Goal: Task Accomplishment & Management: Manage account settings

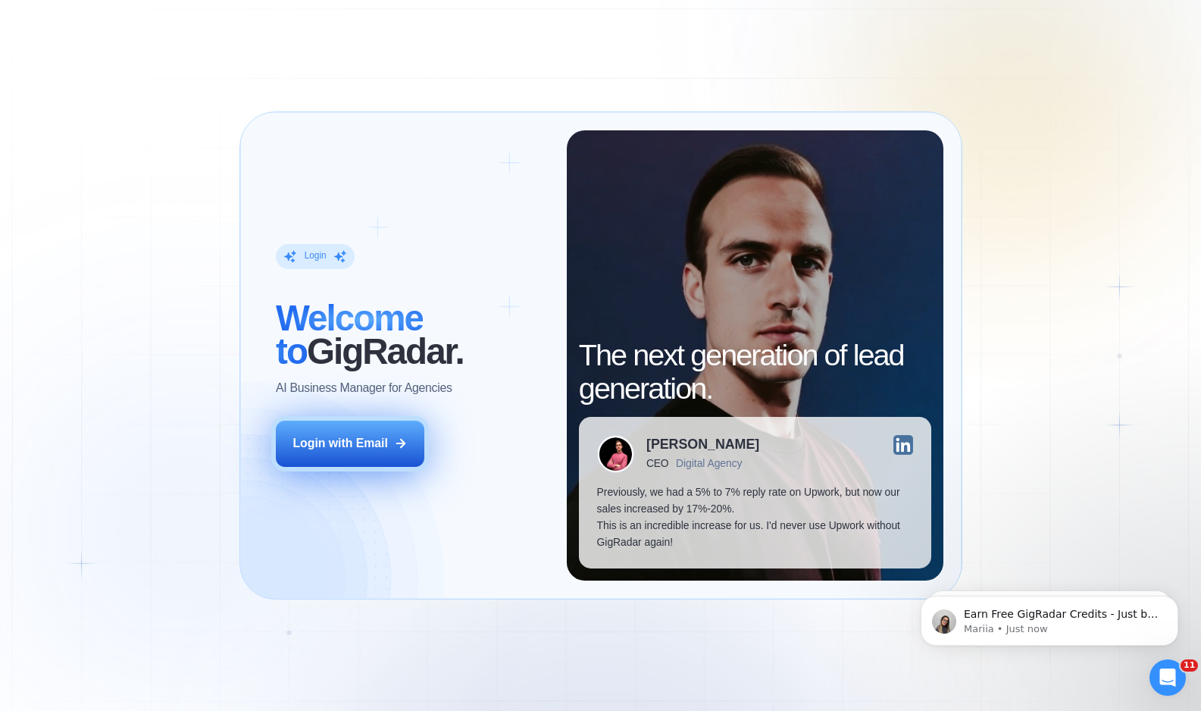
click at [336, 441] on div "Login with Email" at bounding box center [340, 443] width 95 height 17
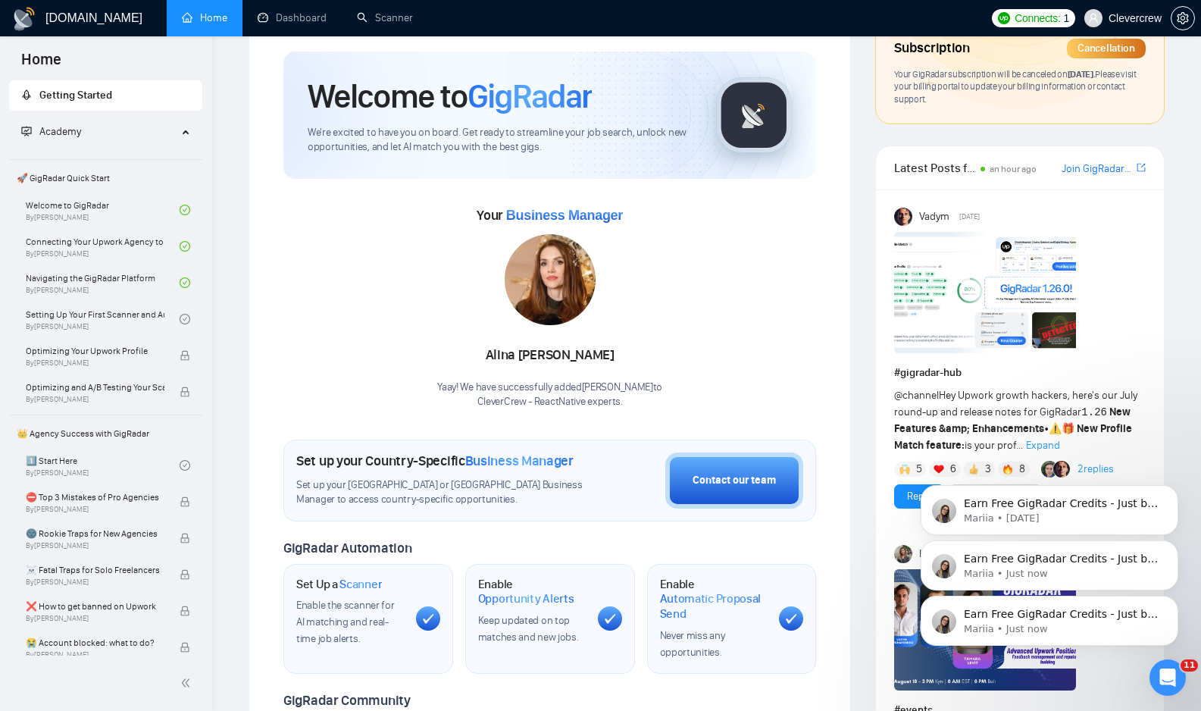
scroll to position [51, 0]
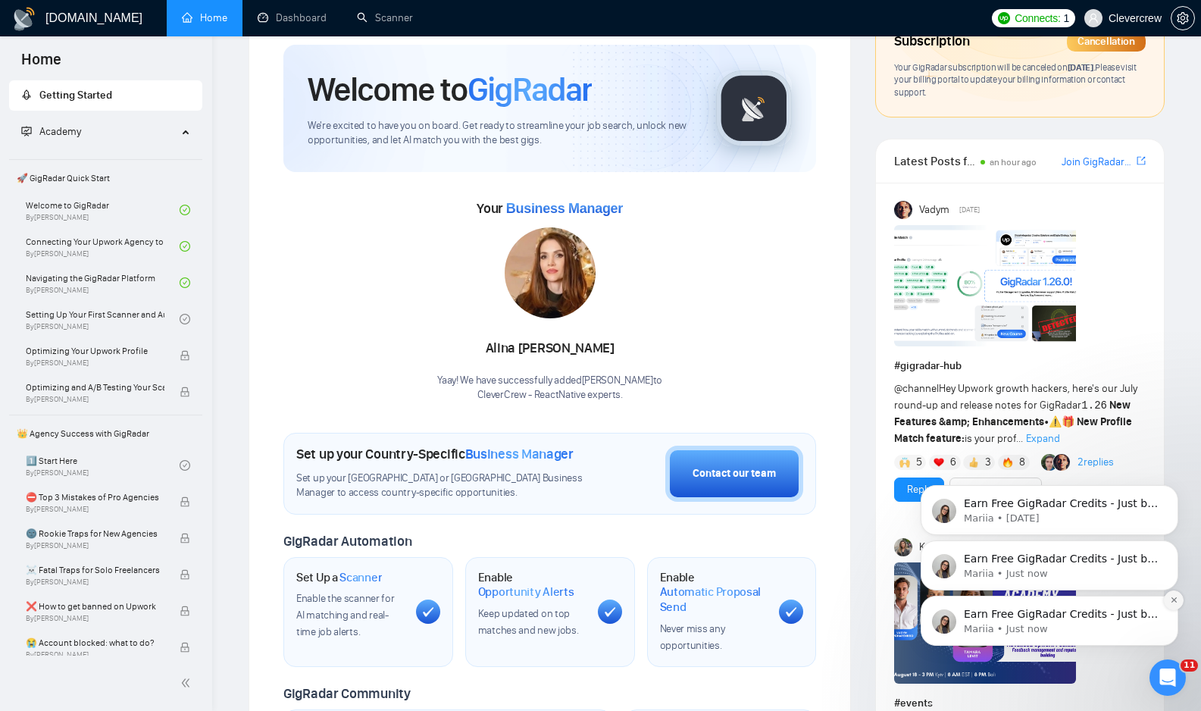
click at [1174, 599] on icon "Dismiss notification" at bounding box center [1173, 599] width 5 height 5
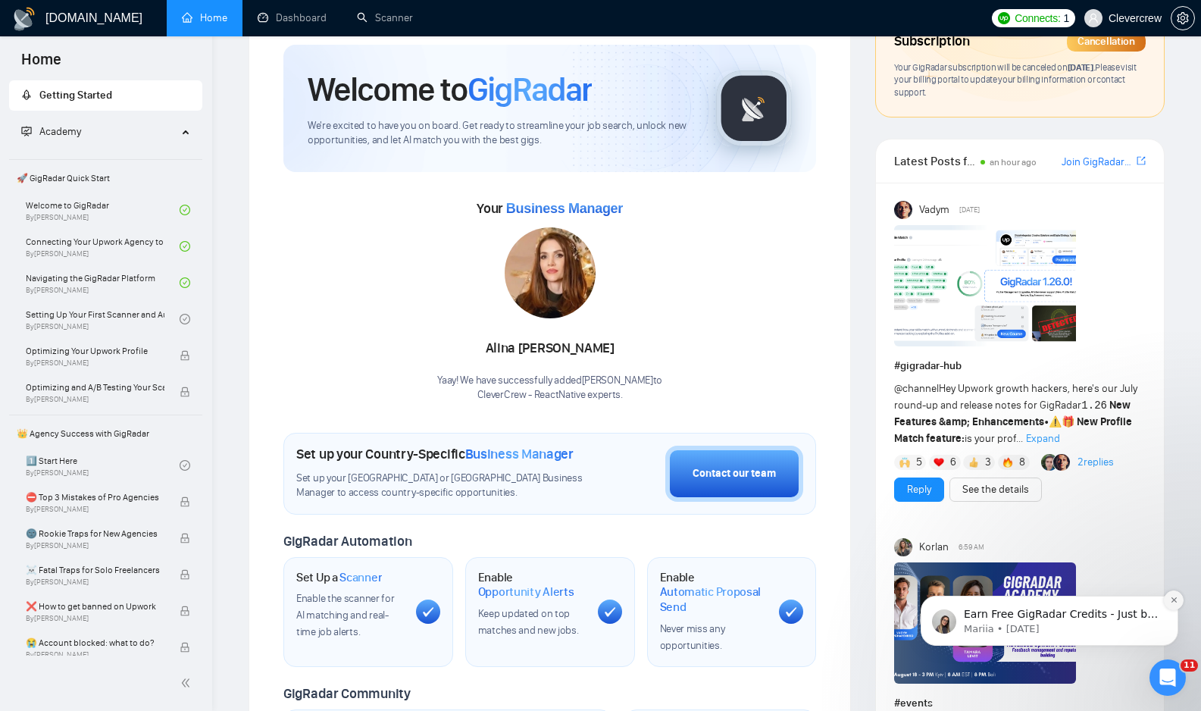
click at [1174, 599] on icon "Dismiss notification" at bounding box center [1174, 600] width 8 height 8
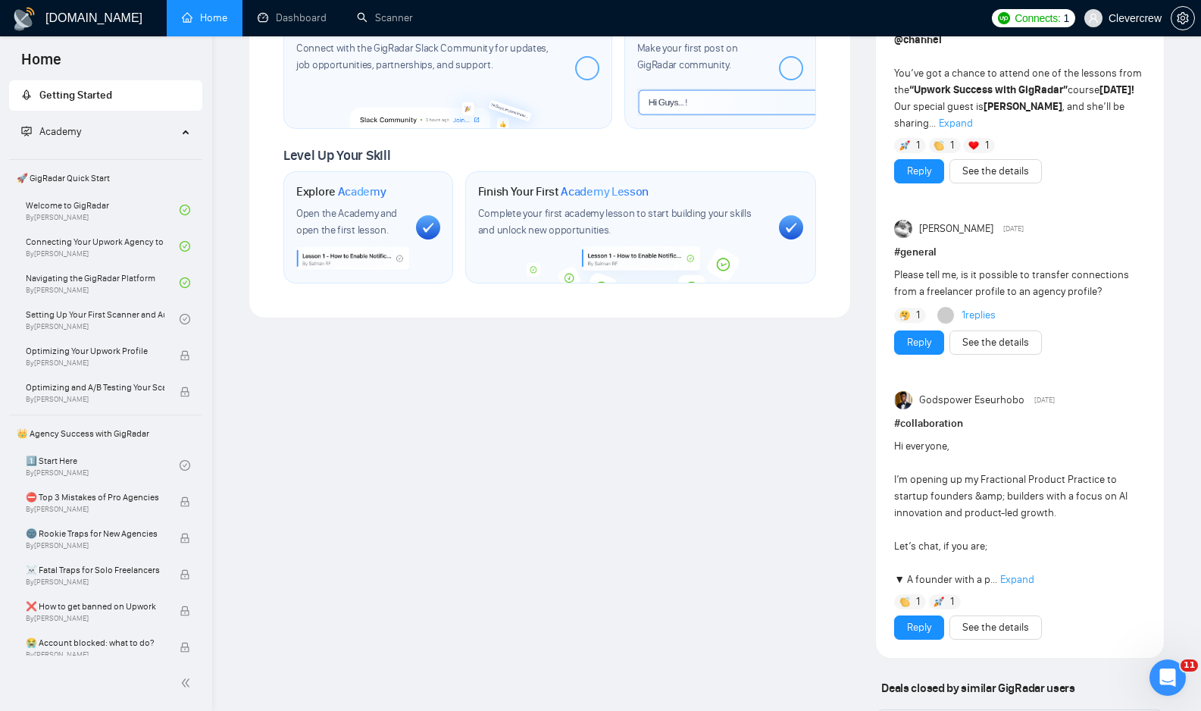
scroll to position [0, 0]
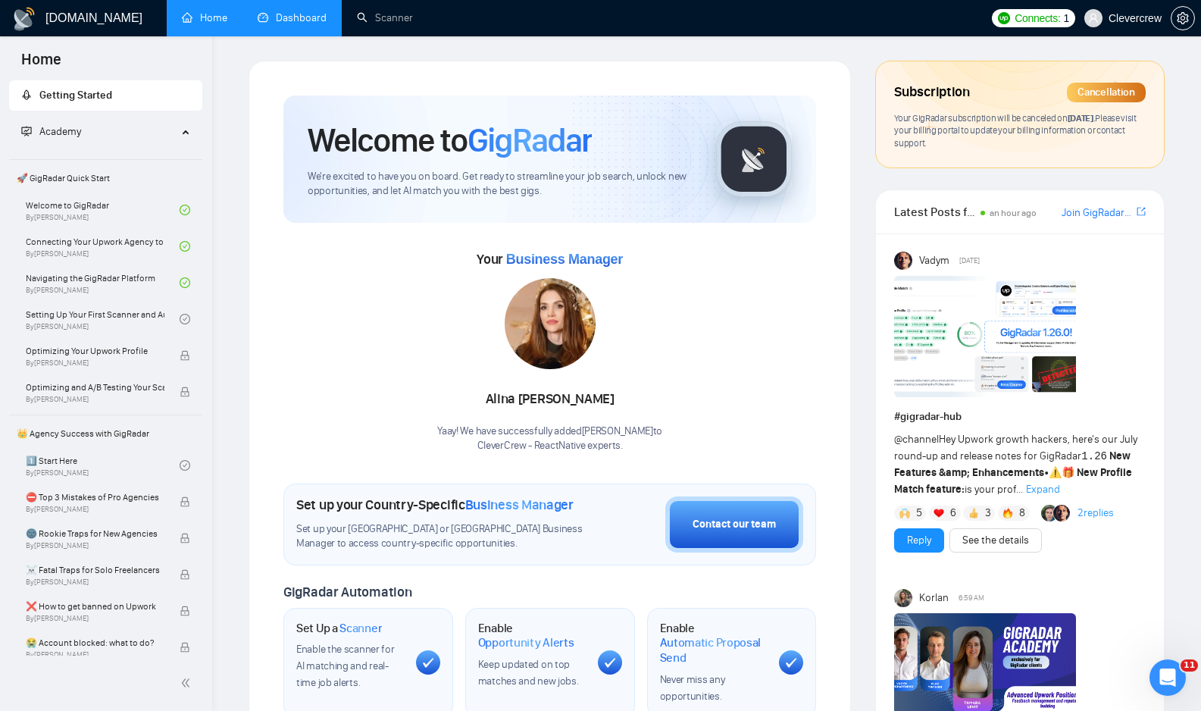
click at [301, 15] on link "Dashboard" at bounding box center [292, 17] width 69 height 13
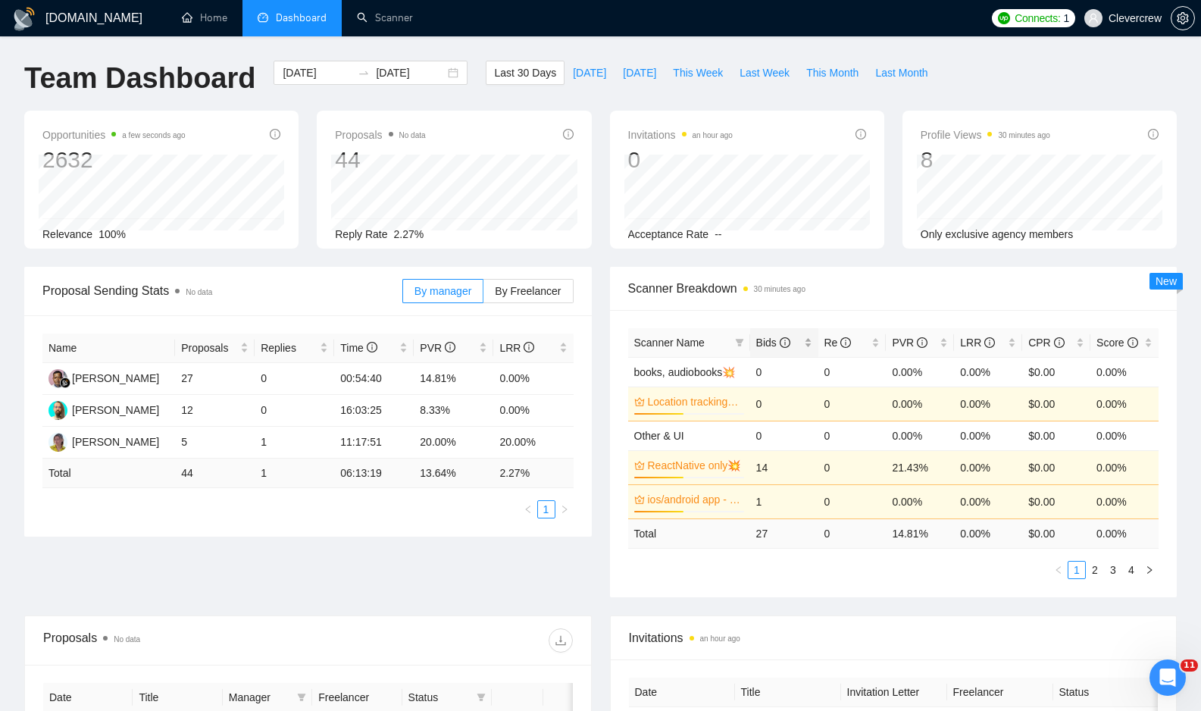
click at [768, 345] on span "Bids" at bounding box center [773, 342] width 34 height 12
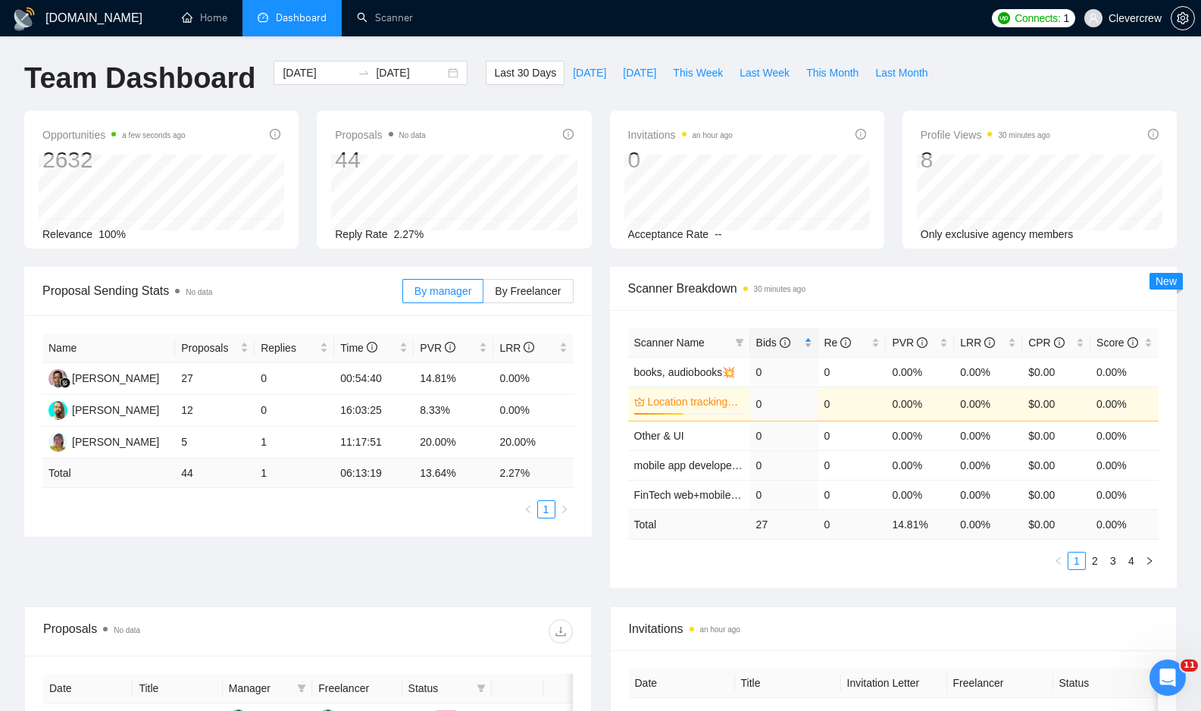
click at [768, 345] on span "Bids" at bounding box center [773, 342] width 34 height 12
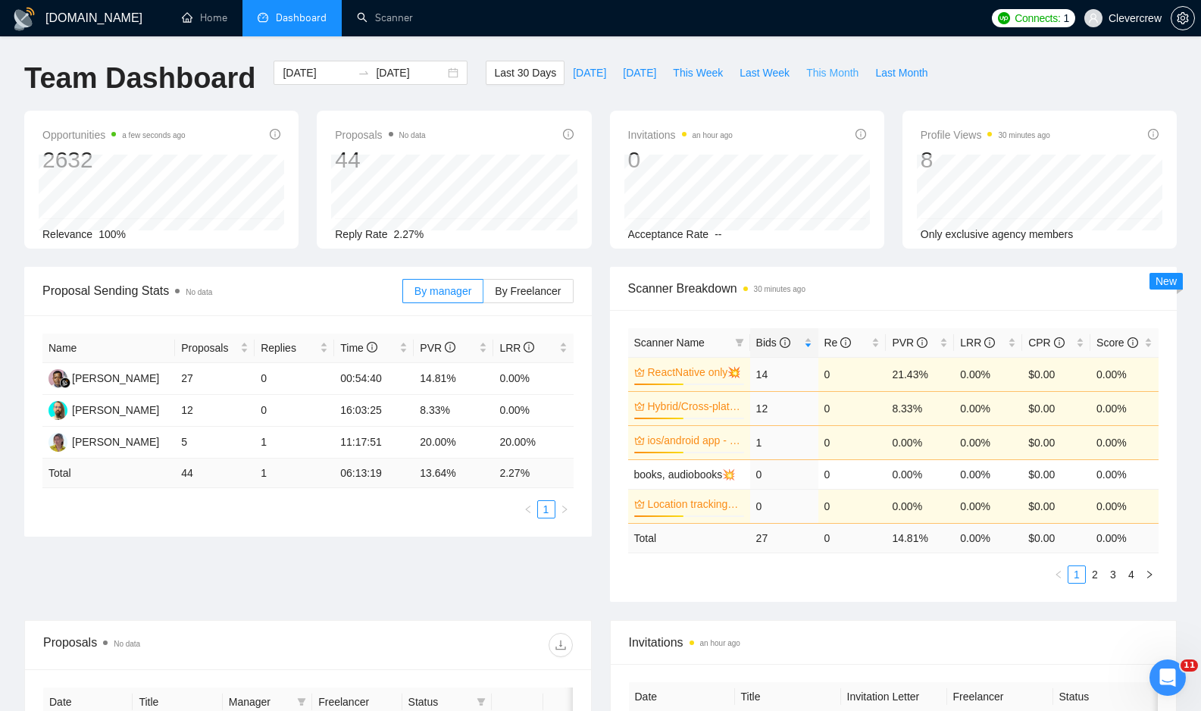
click at [830, 70] on span "This Month" at bounding box center [832, 72] width 52 height 17
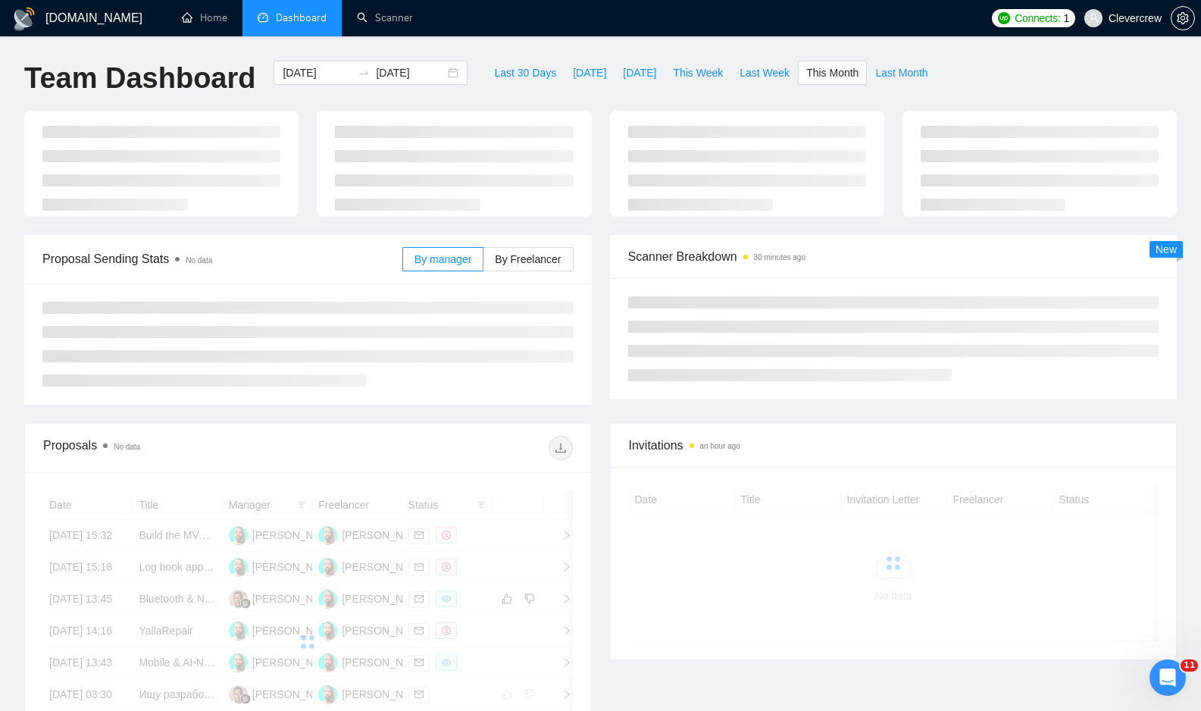
type input "2025-08-01"
type input "2025-08-31"
